Goal: Task Accomplishment & Management: Manage account settings

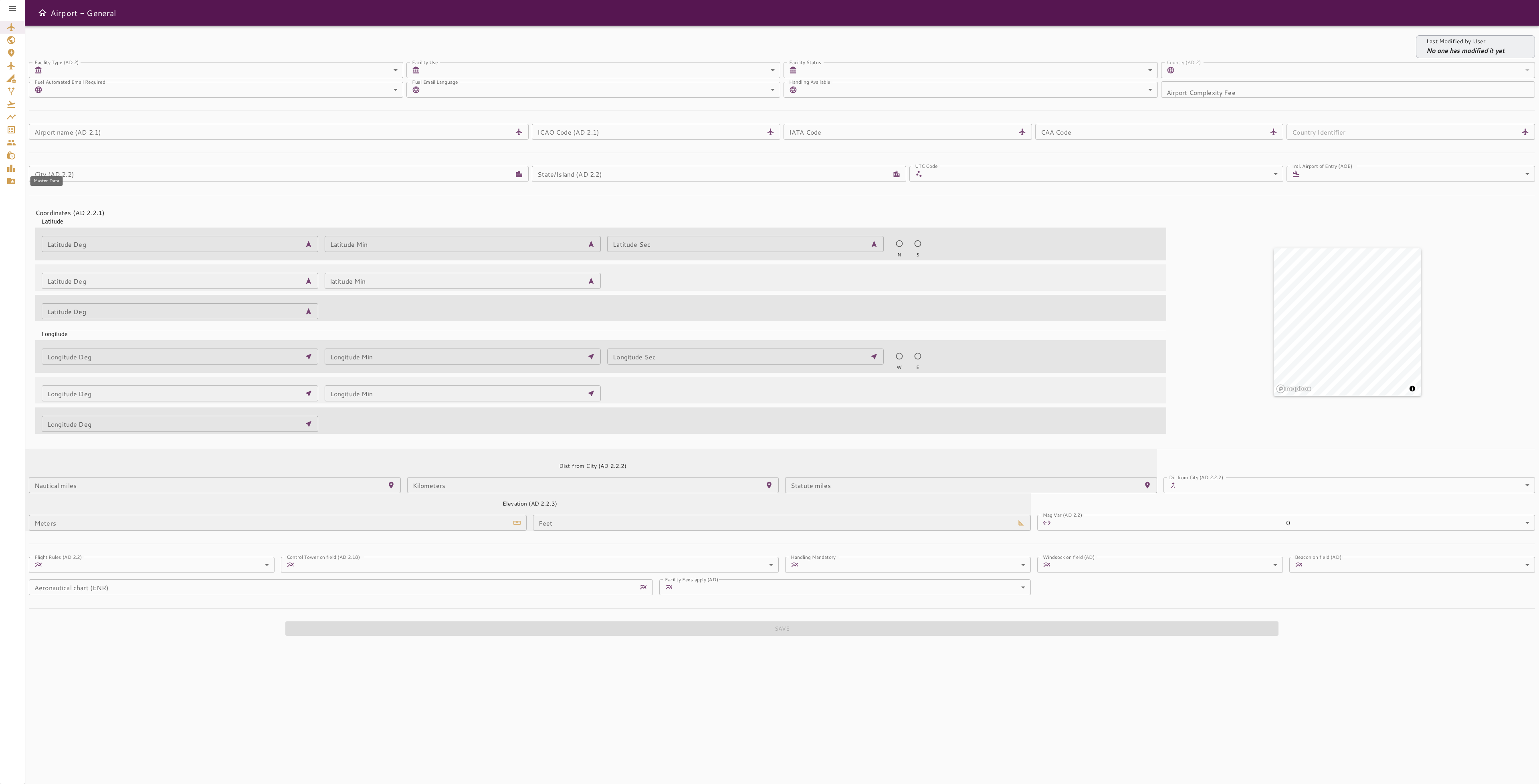
click at [15, 182] on icon "Master Data" at bounding box center [11, 181] width 8 height 6
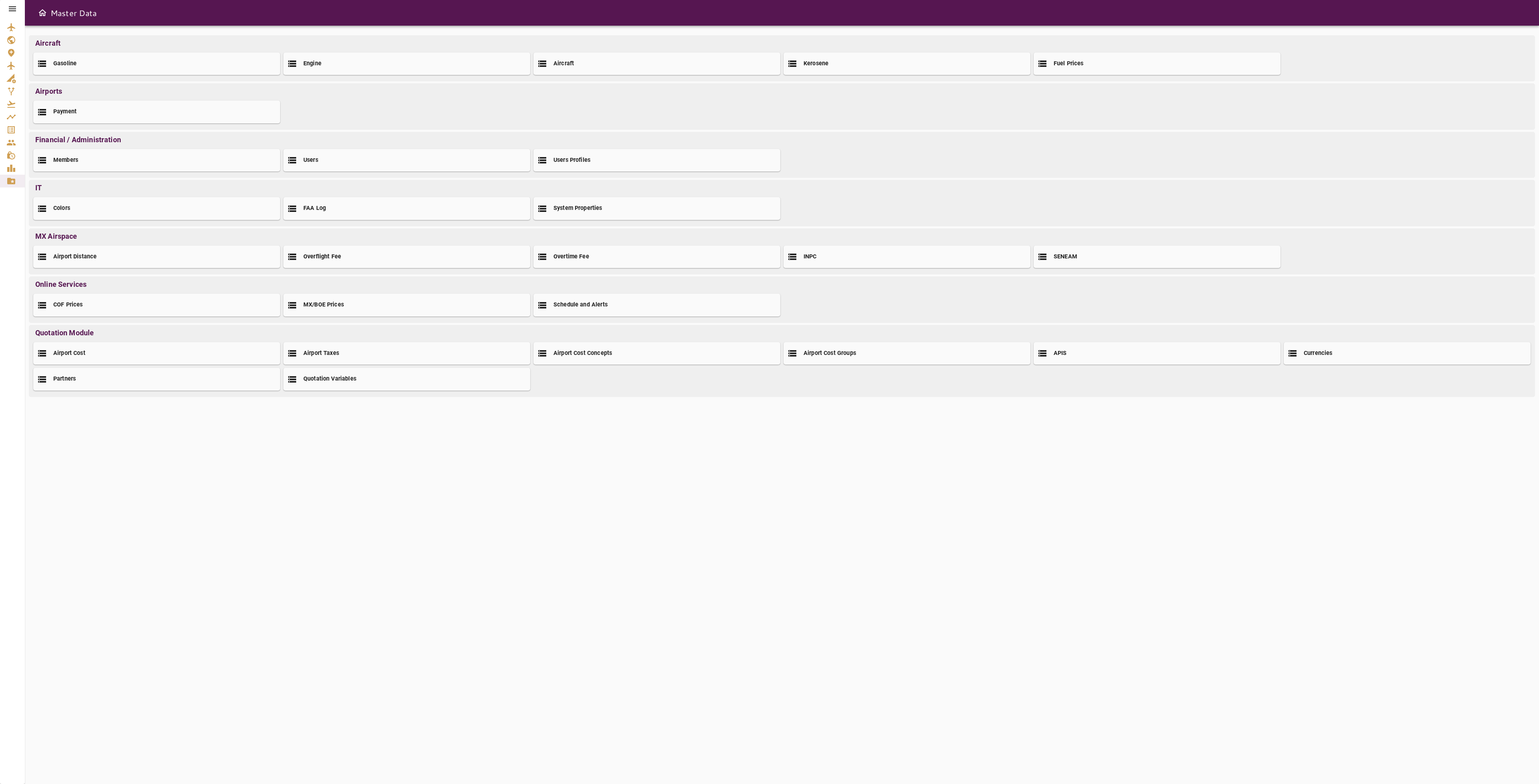
click at [157, 156] on div "Members" at bounding box center [157, 160] width 247 height 22
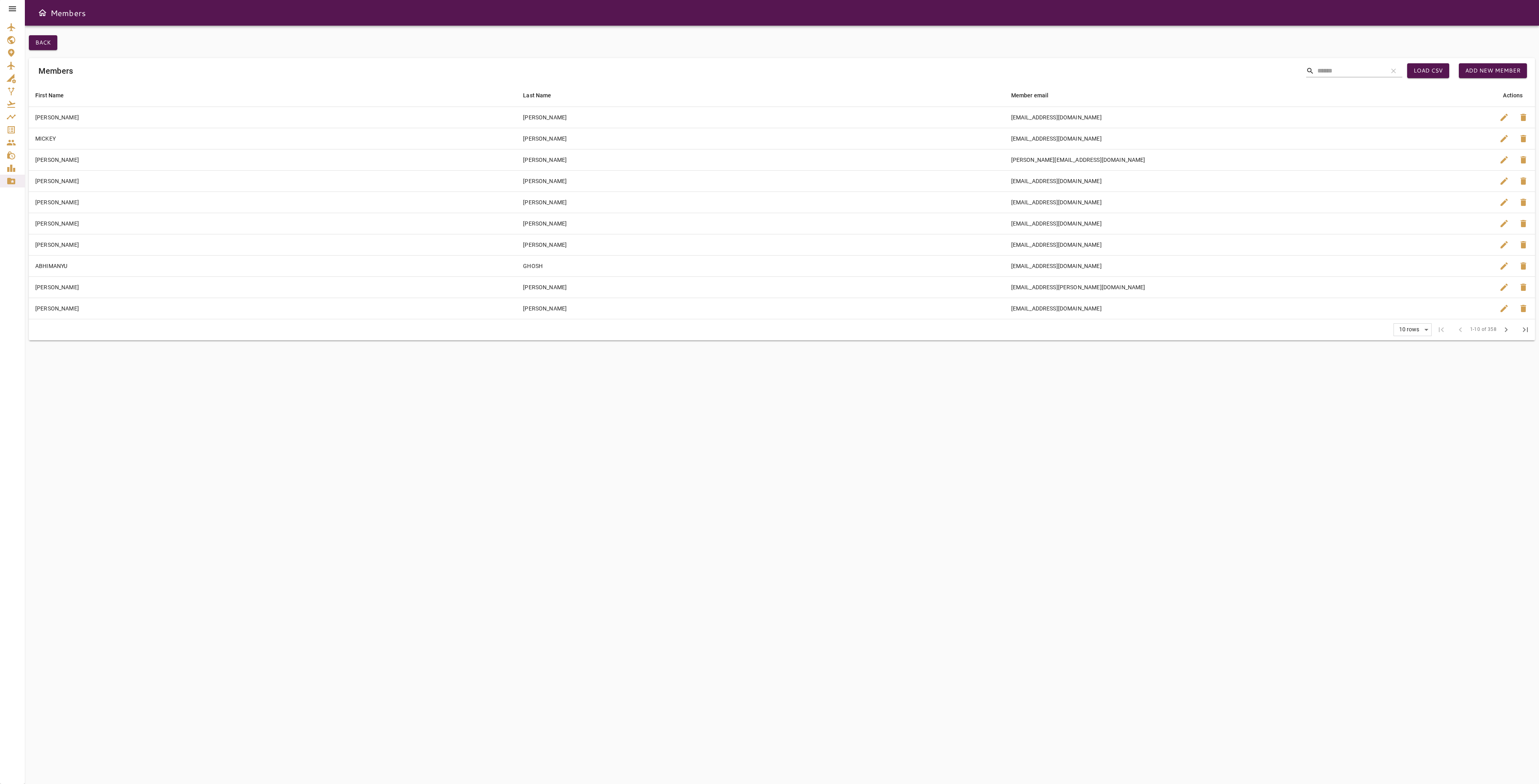
click at [1339, 65] on input "Search" at bounding box center [1350, 71] width 64 height 13
click at [1501, 65] on button "Add new member" at bounding box center [1493, 70] width 68 height 15
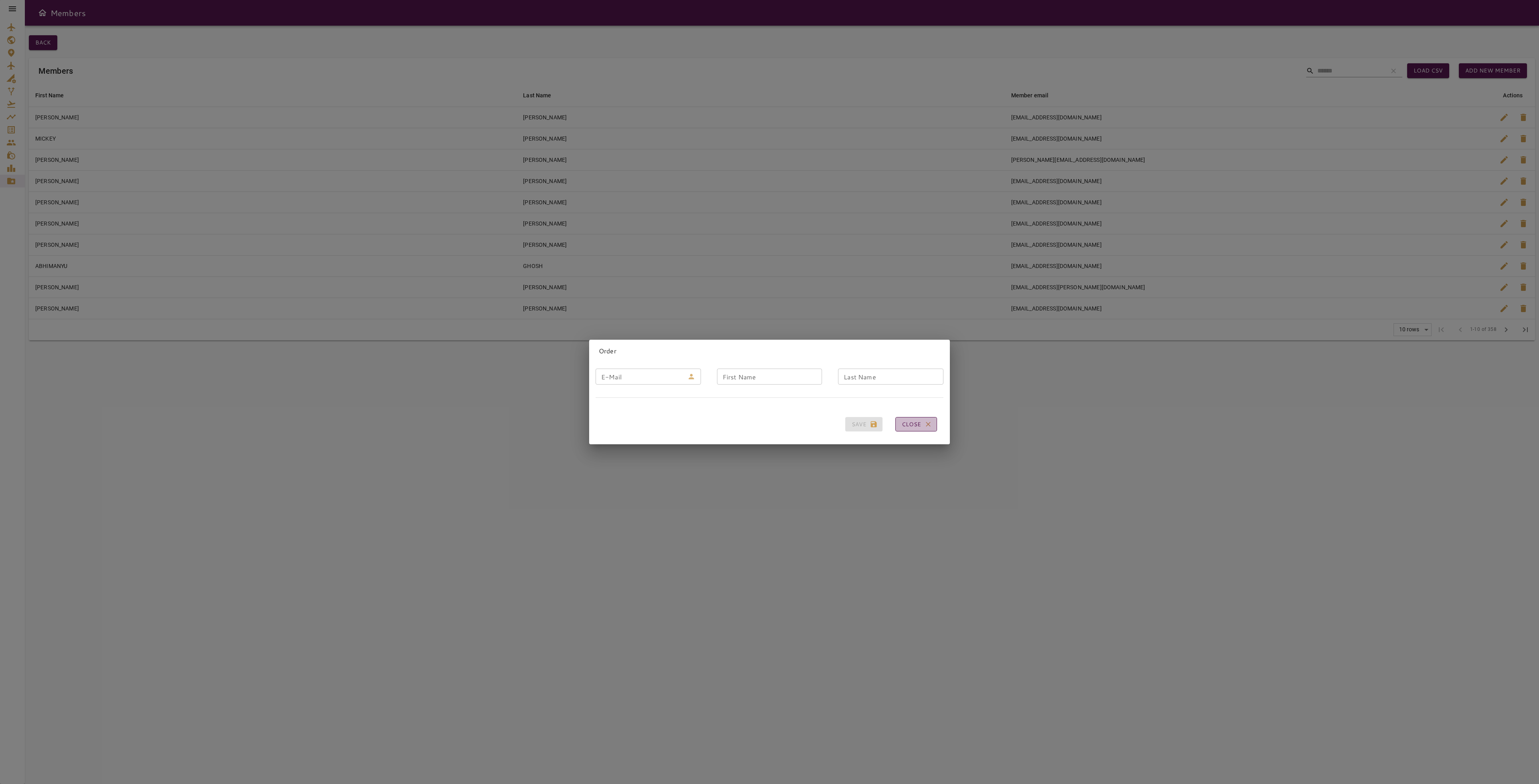
click at [925, 420] on icon "button" at bounding box center [929, 424] width 8 height 8
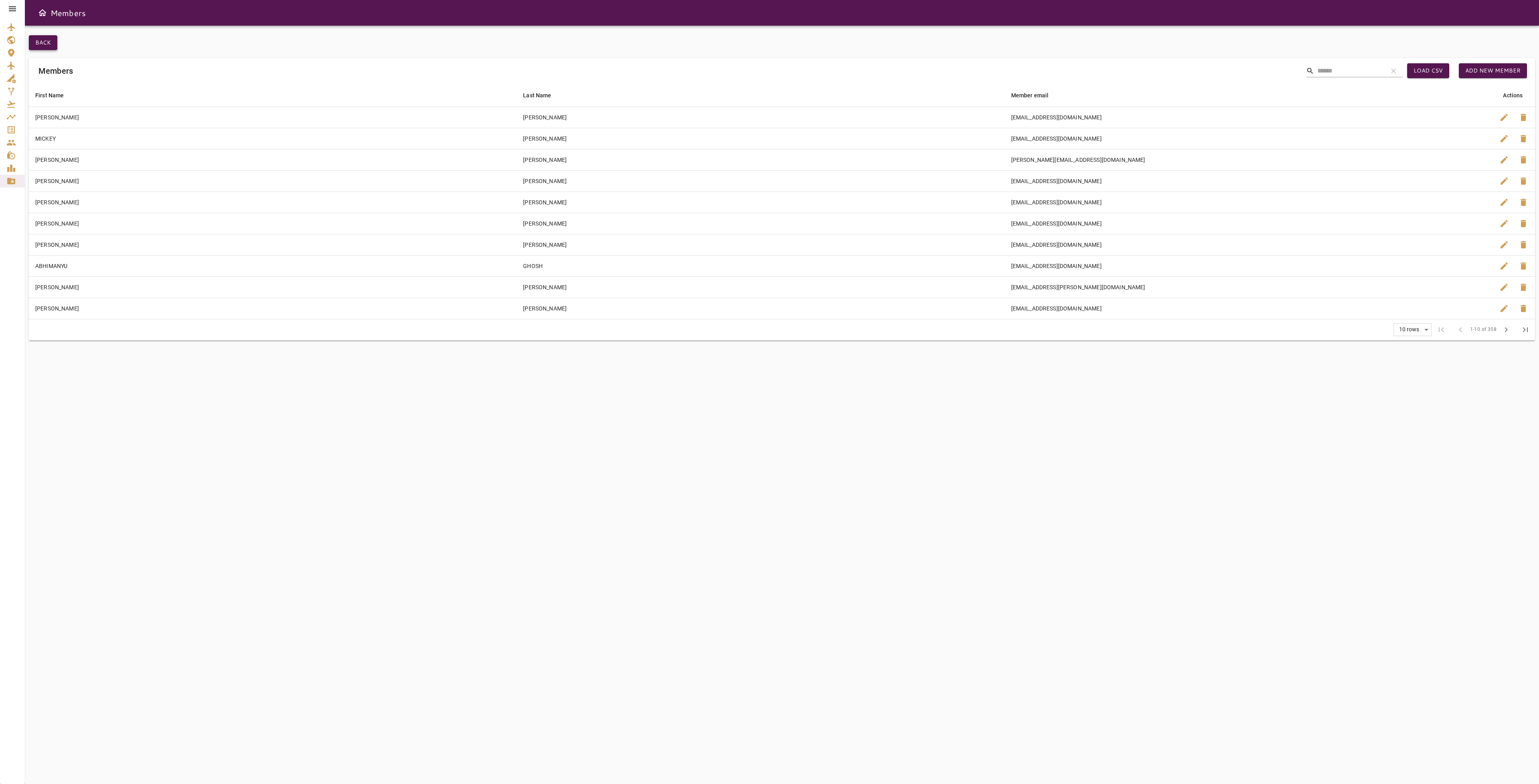
click at [52, 43] on button "Back" at bounding box center [43, 42] width 29 height 15
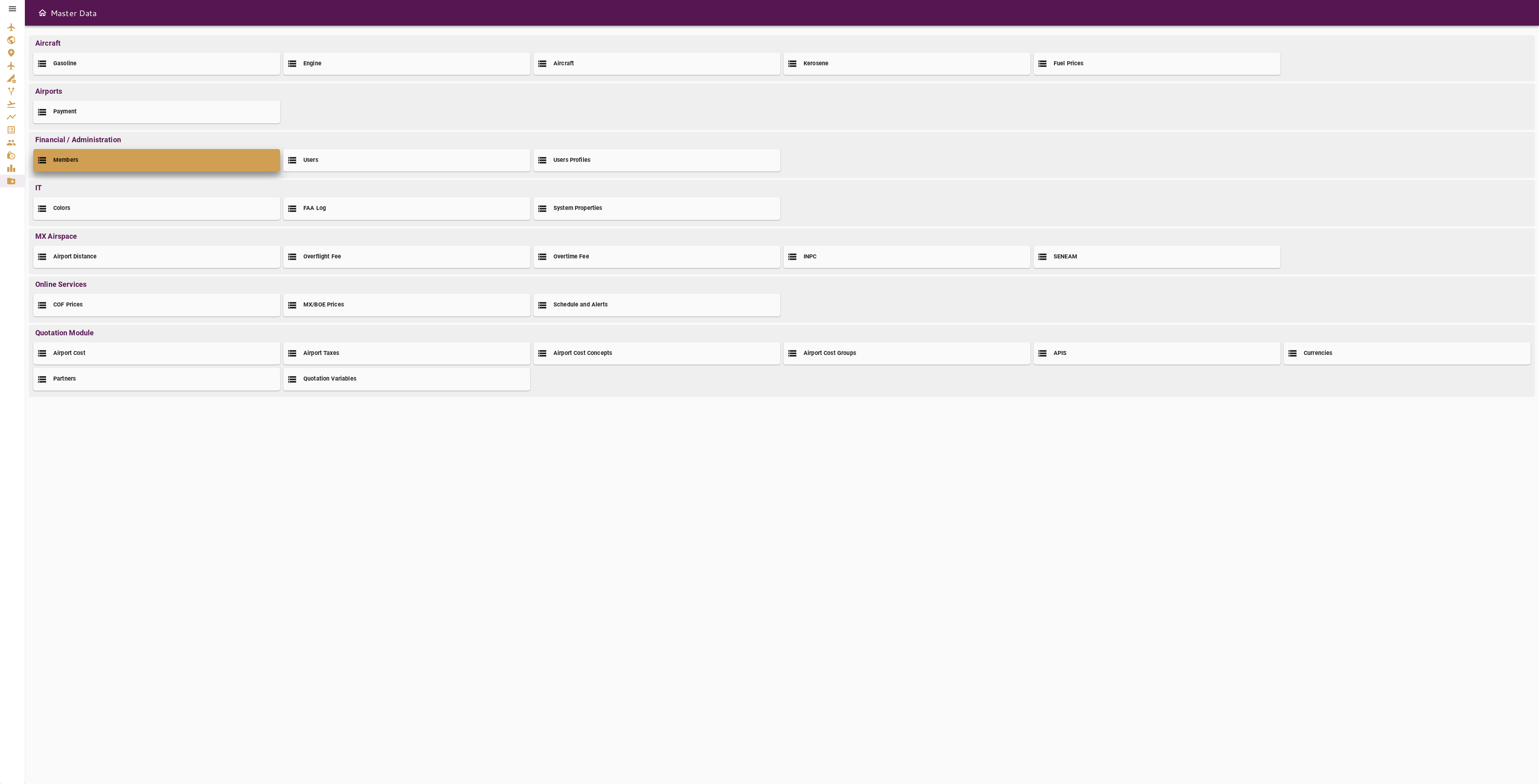
click at [102, 160] on div "Members" at bounding box center [157, 160] width 247 height 22
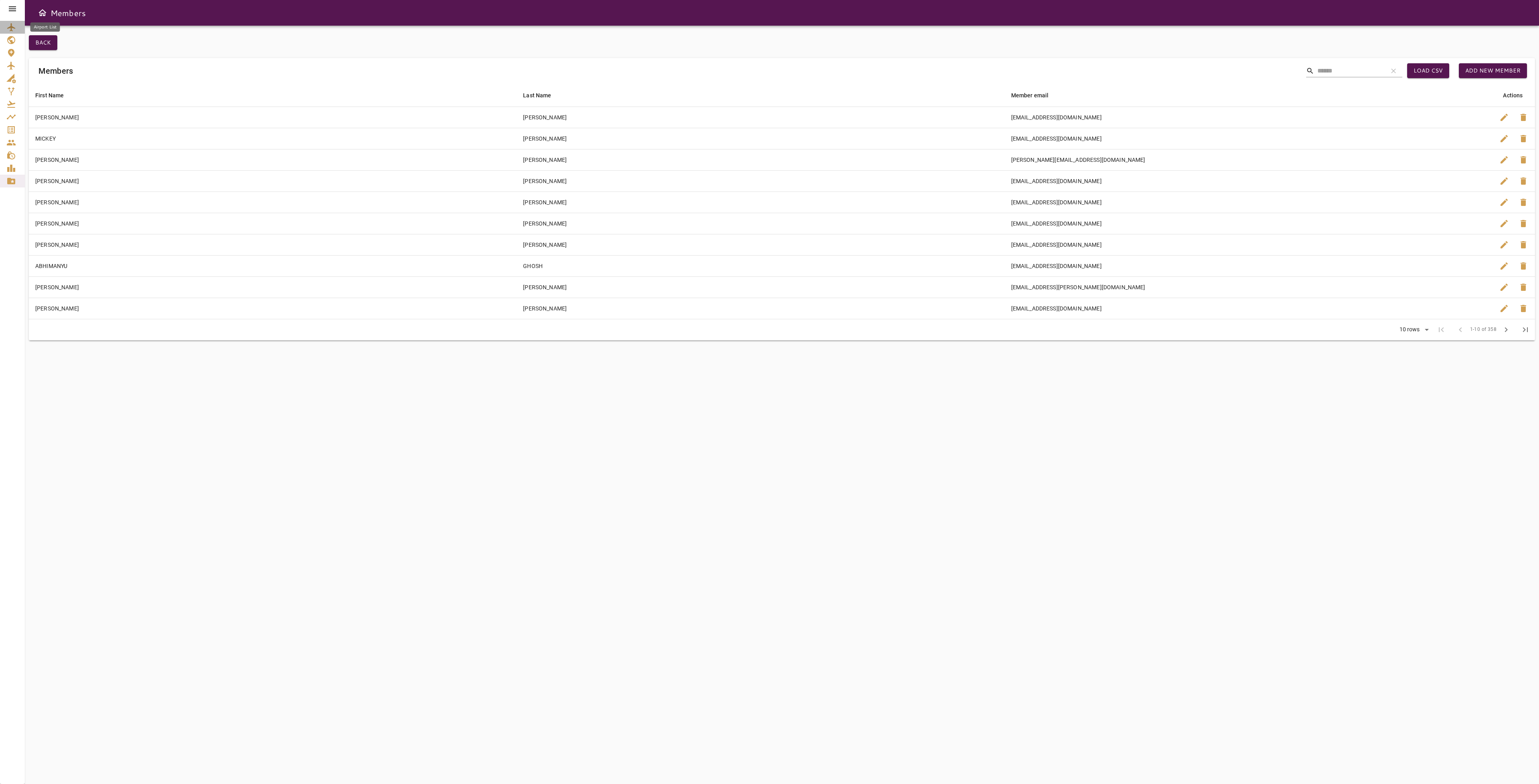
click at [11, 26] on icon "Airport List" at bounding box center [11, 27] width 8 height 8
